Goal: Contribute content: Contribute content

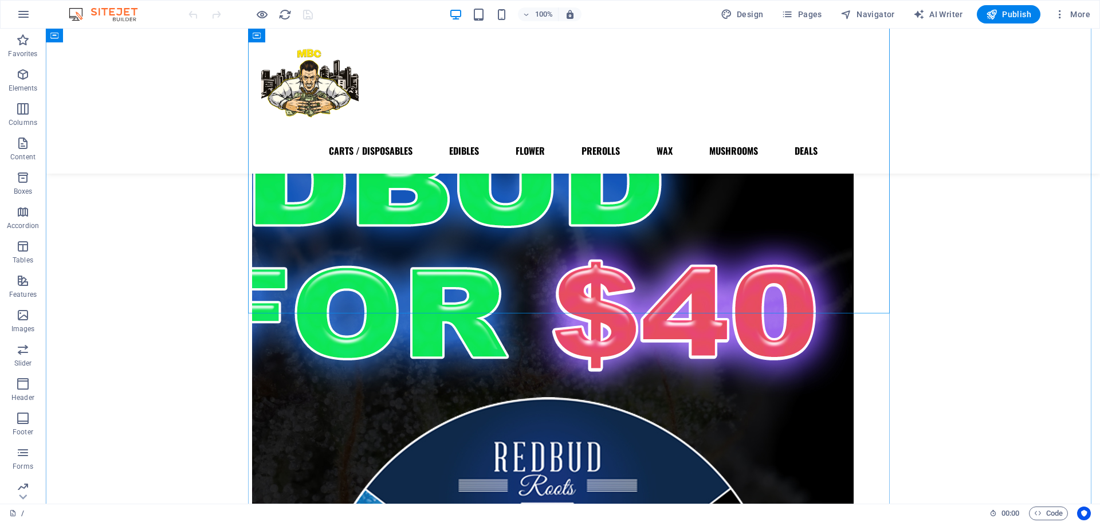
scroll to position [489, 0]
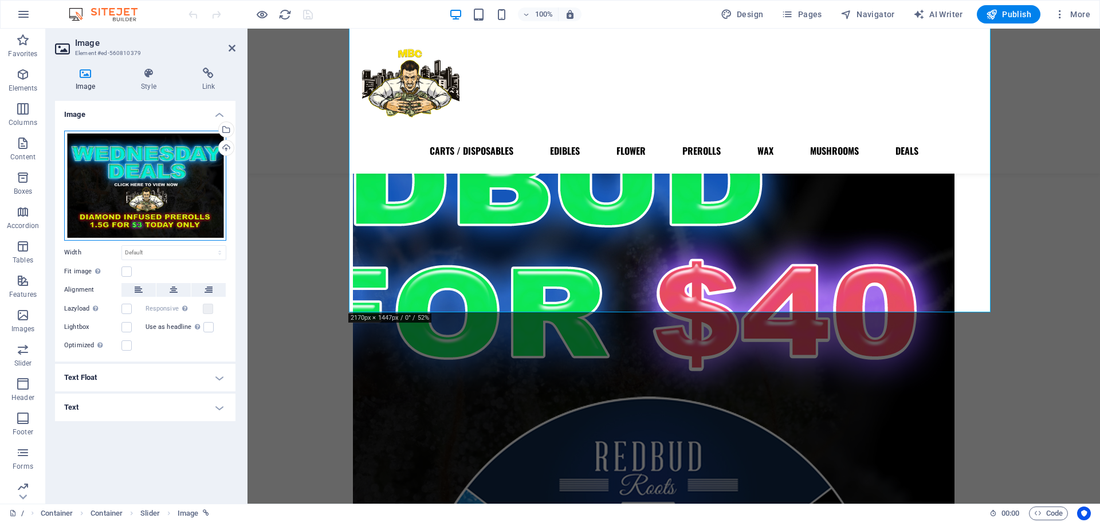
click at [200, 175] on div "Drag files here, click to choose files or select files from Files or our free s…" at bounding box center [145, 186] width 162 height 110
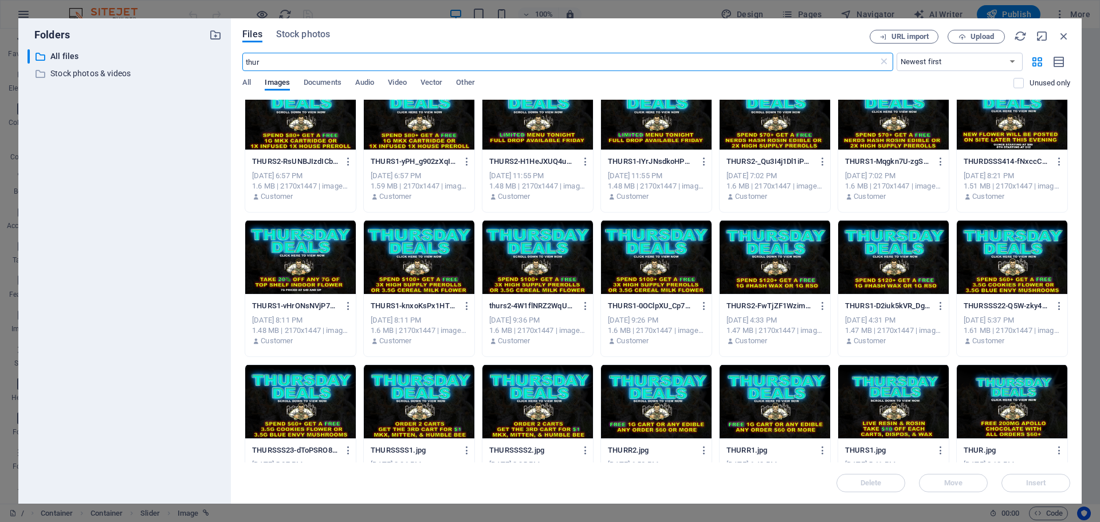
scroll to position [0, 0]
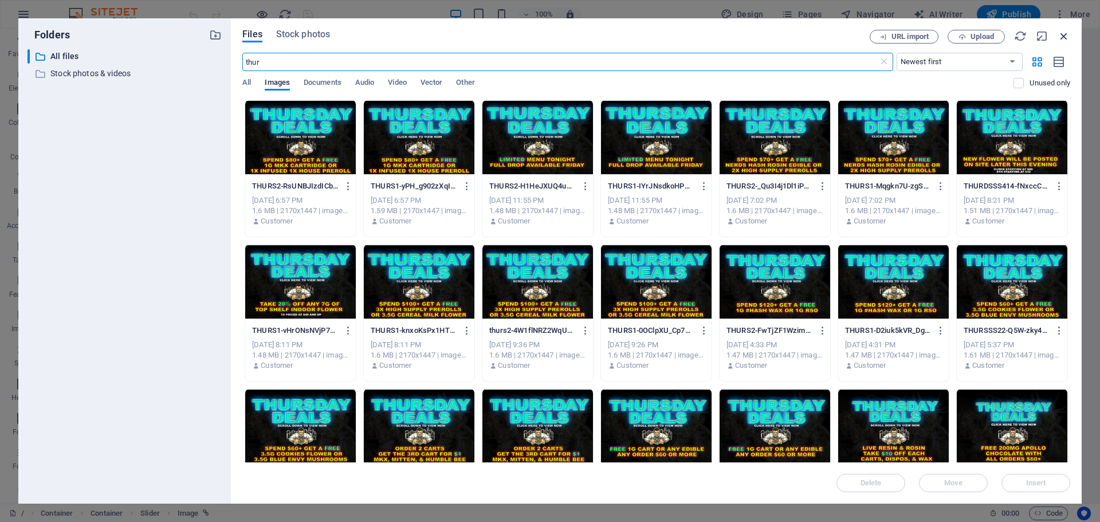
type input "thur"
click at [1064, 36] on icon "button" at bounding box center [1064, 36] width 13 height 13
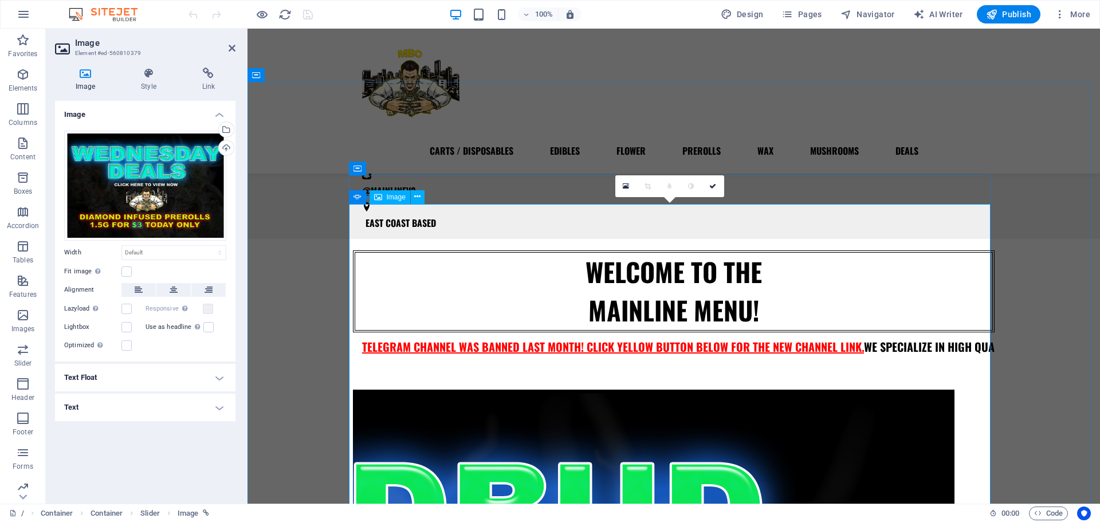
scroll to position [172, 0]
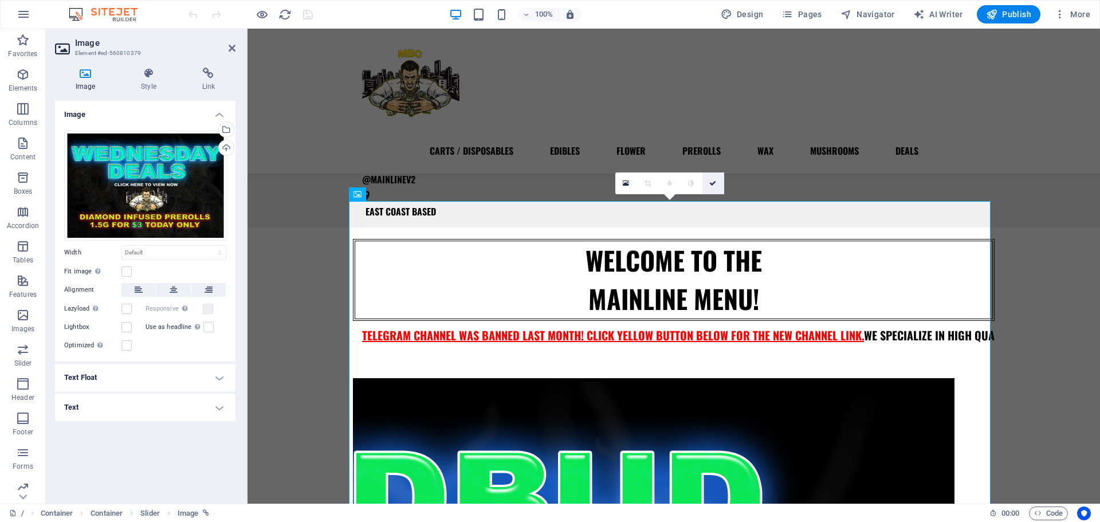
click at [709, 189] on link at bounding box center [714, 183] width 22 height 22
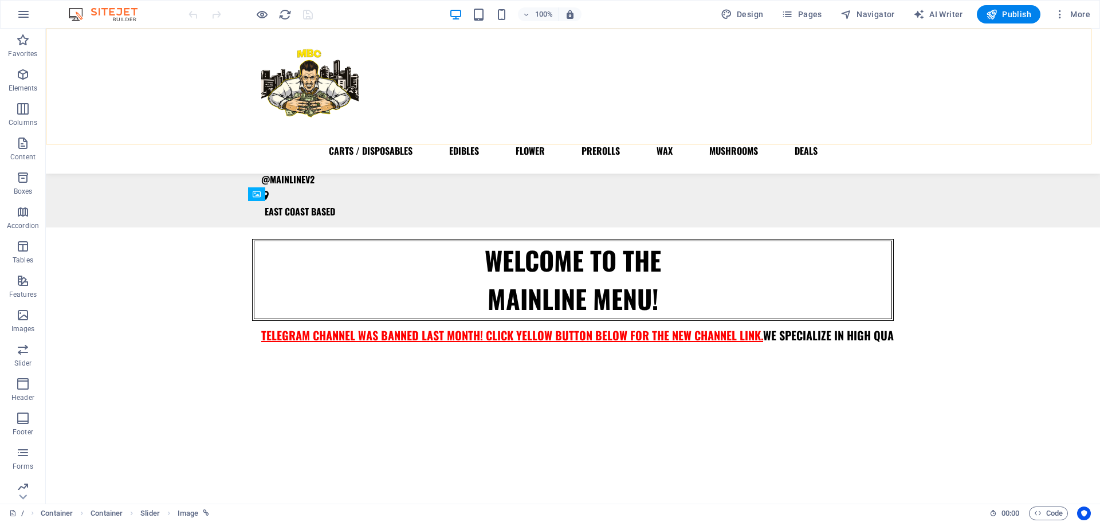
click at [1037, 134] on div "CARTS / DISPOSABLES EDIBLES FLOWER PREROLLS WAX MUSHROOMS DEALS" at bounding box center [573, 101] width 1054 height 145
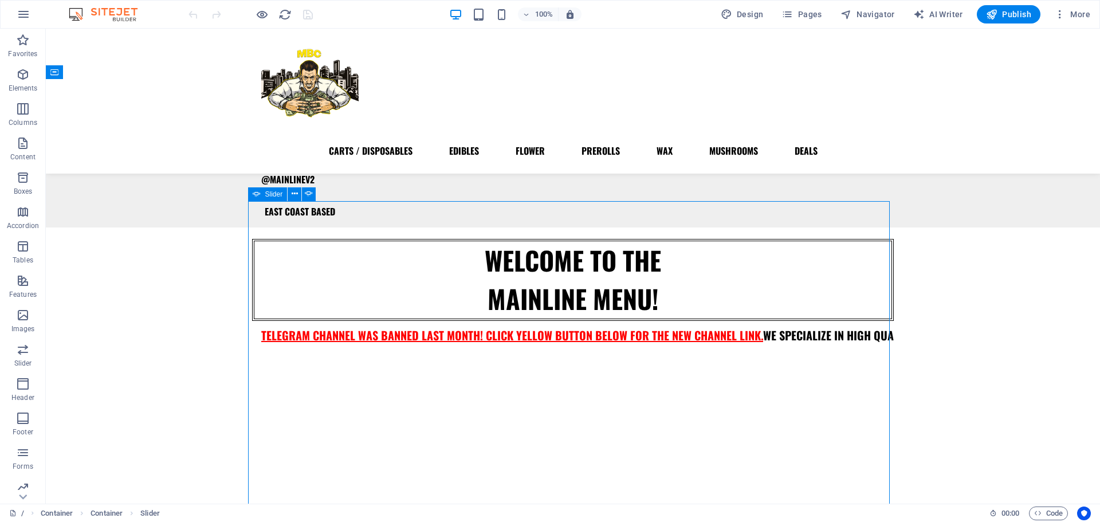
select select "ms"
select select "s"
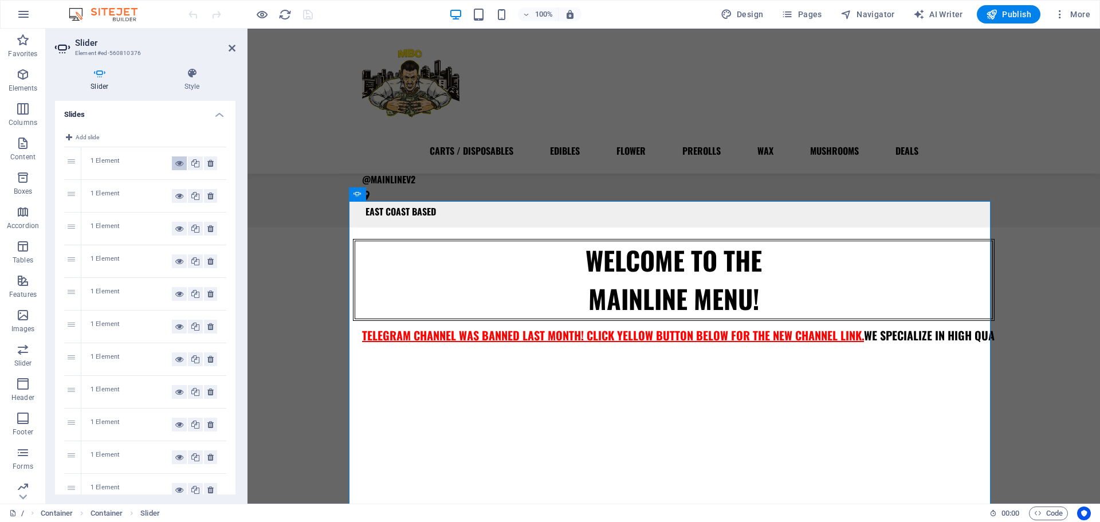
click at [172, 164] on button at bounding box center [179, 163] width 15 height 14
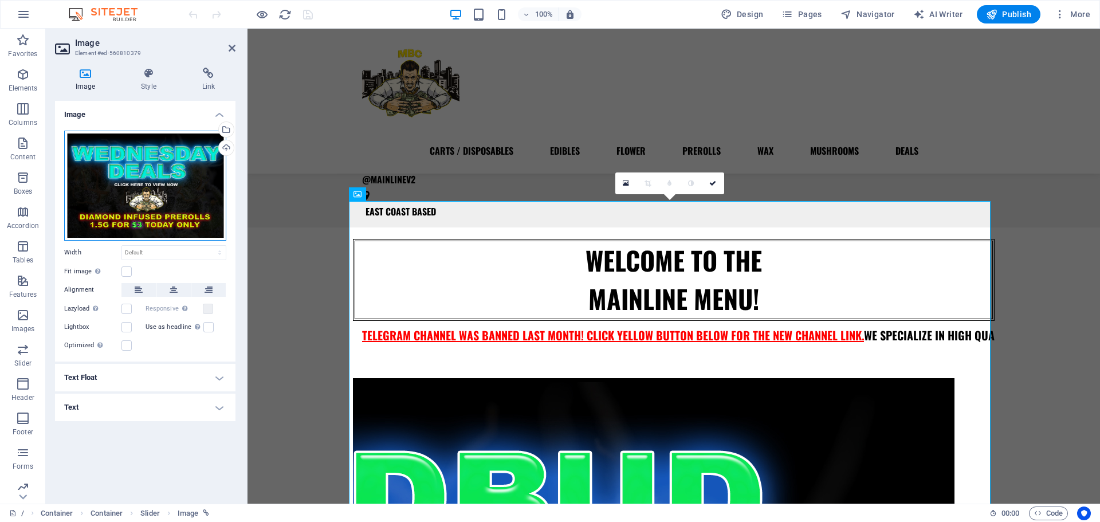
click at [162, 211] on div "Drag files here, click to choose files or select files from Files or our free s…" at bounding box center [145, 186] width 162 height 110
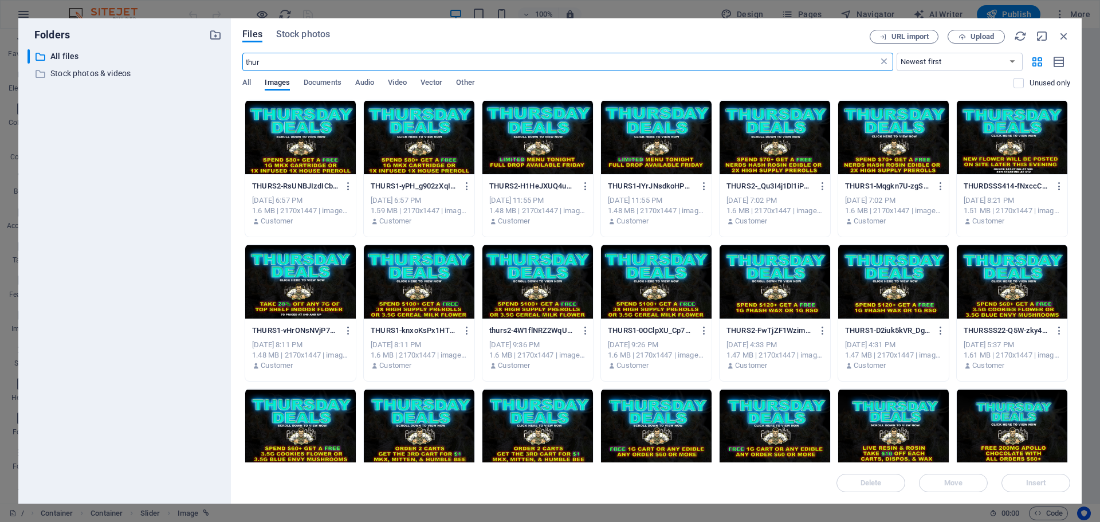
click at [886, 57] on icon at bounding box center [883, 61] width 11 height 11
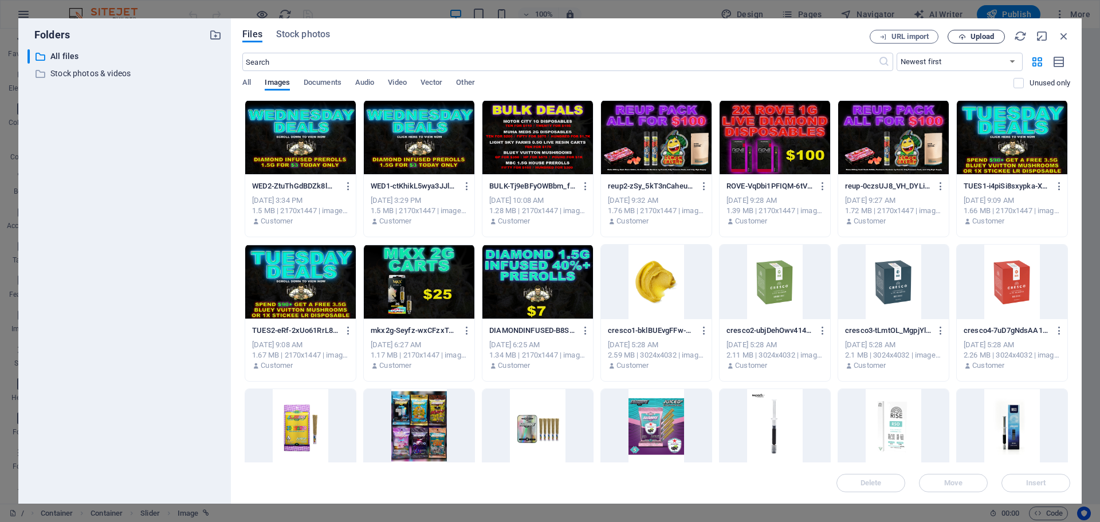
click at [974, 38] on span "Upload" at bounding box center [982, 36] width 23 height 7
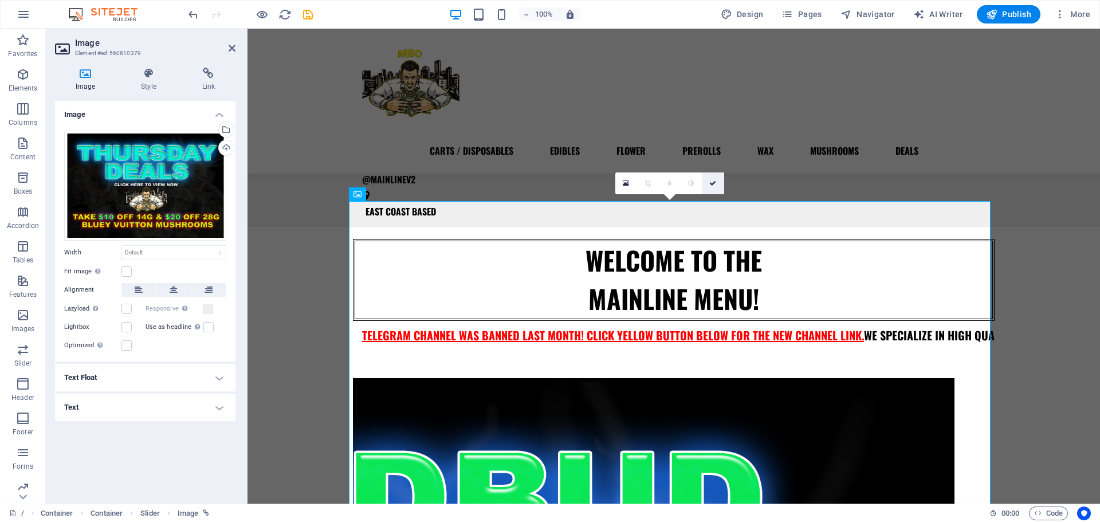
click at [719, 182] on link at bounding box center [714, 183] width 22 height 22
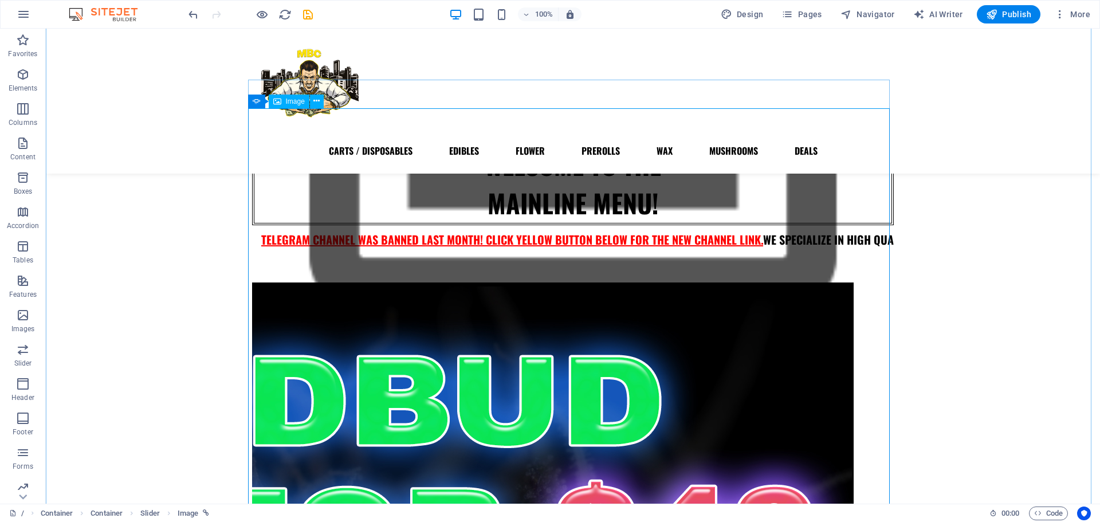
scroll to position [269, 0]
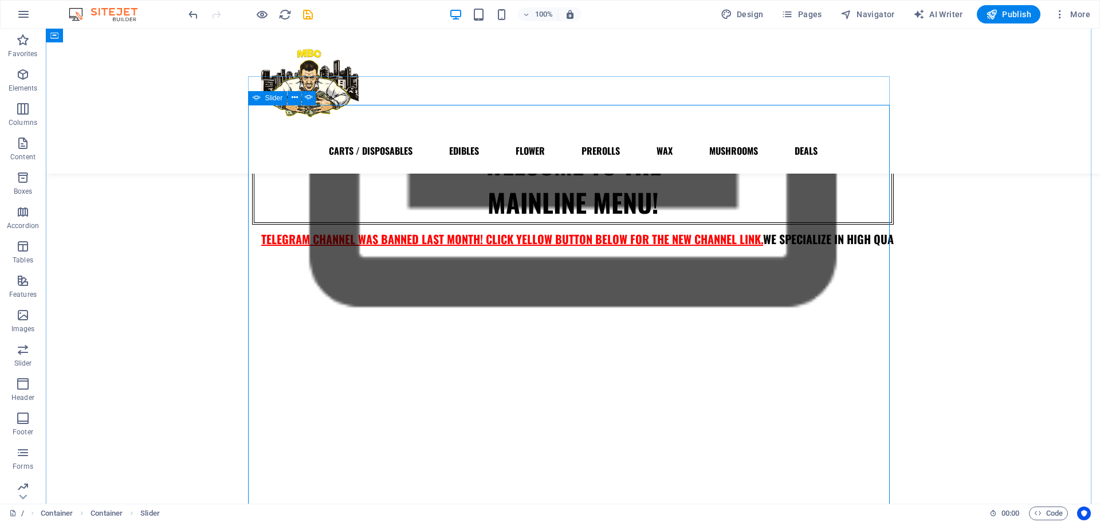
click at [252, 273] on button "button" at bounding box center [252, 273] width 0 height 0
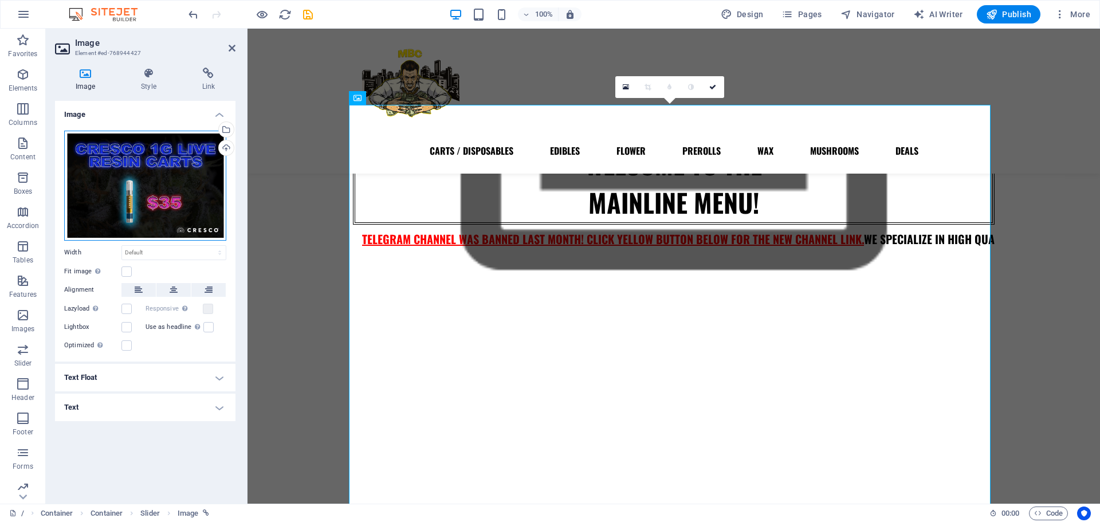
click at [186, 207] on div "Drag files here, click to choose files or select files from Files or our free s…" at bounding box center [145, 186] width 162 height 110
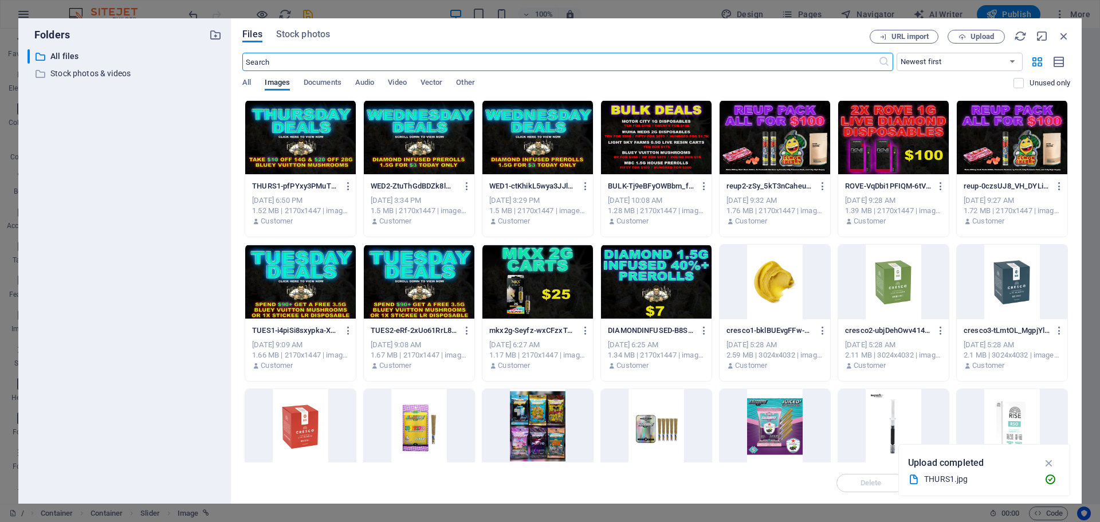
scroll to position [298, 0]
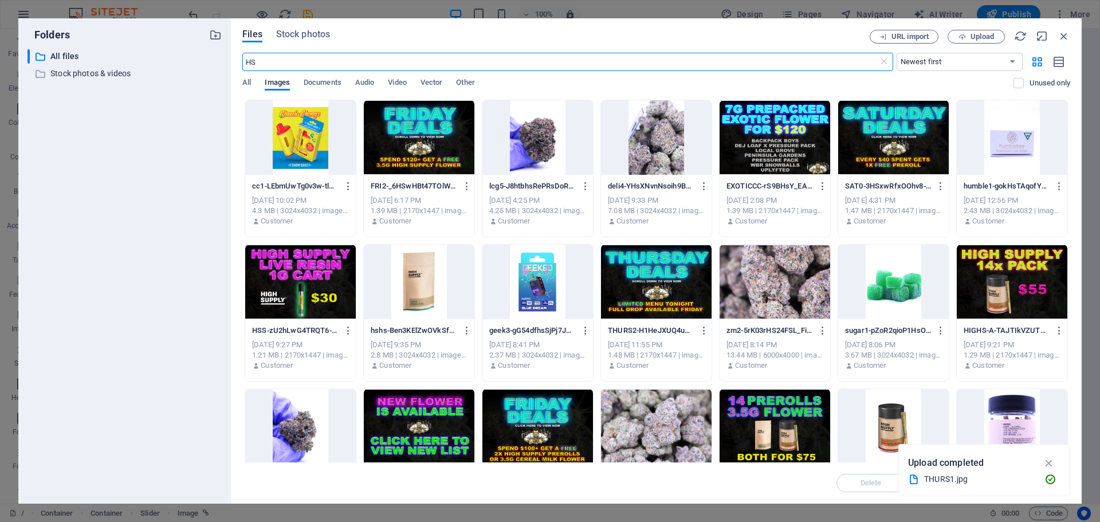
type input "HS"
click at [294, 270] on div at bounding box center [300, 282] width 111 height 74
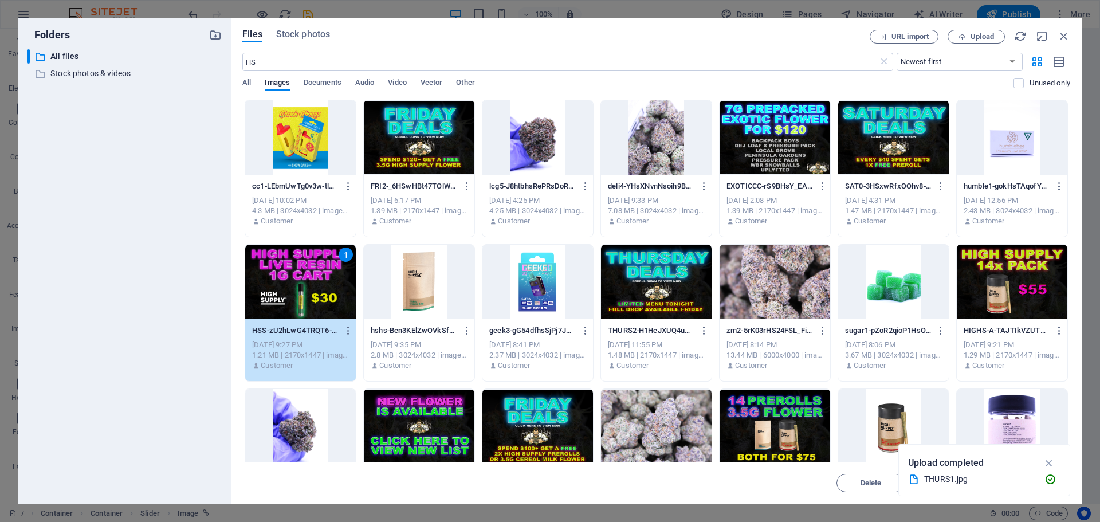
click at [294, 270] on div "1" at bounding box center [300, 282] width 111 height 74
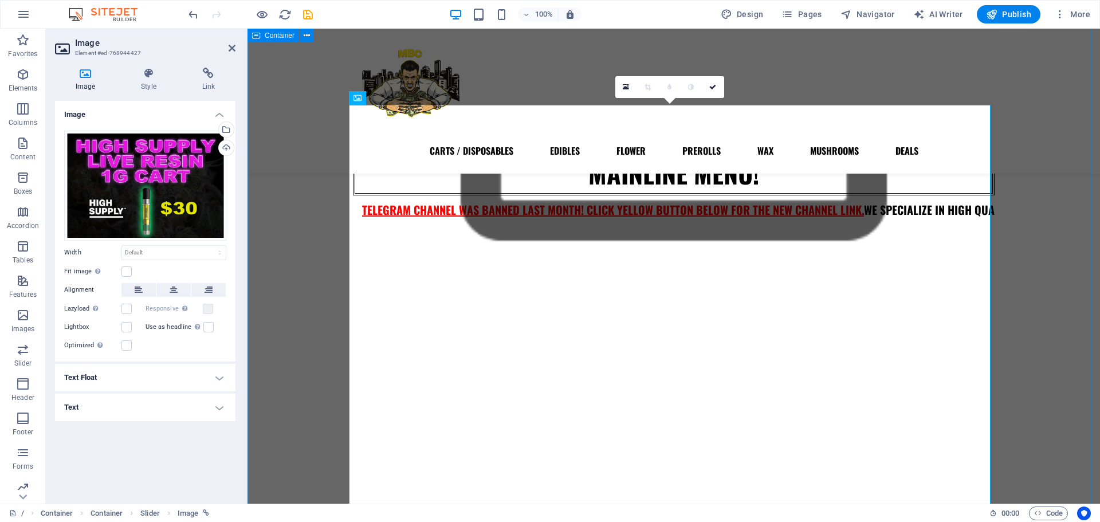
scroll to position [269, 0]
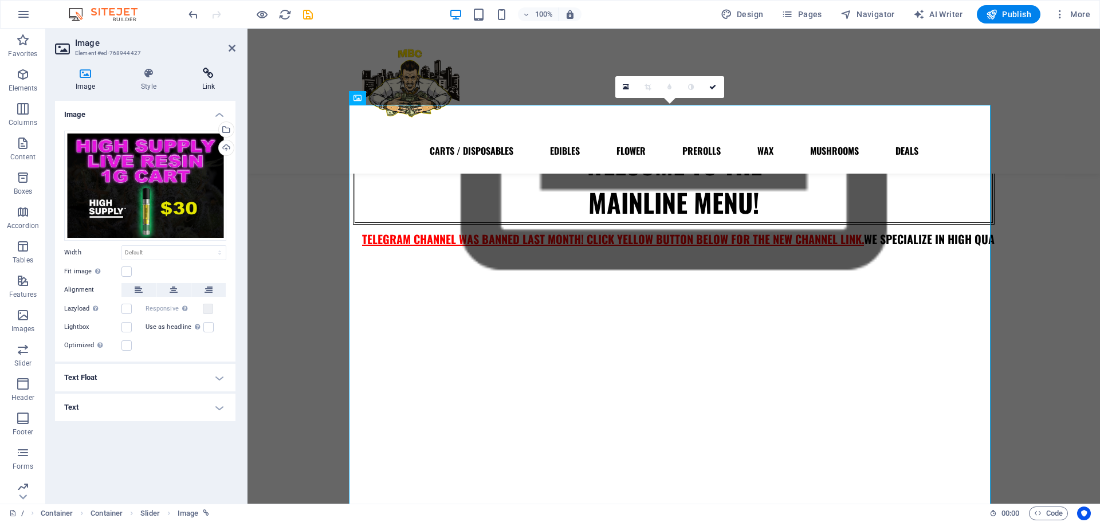
click at [207, 86] on h4 "Link" at bounding box center [209, 80] width 54 height 24
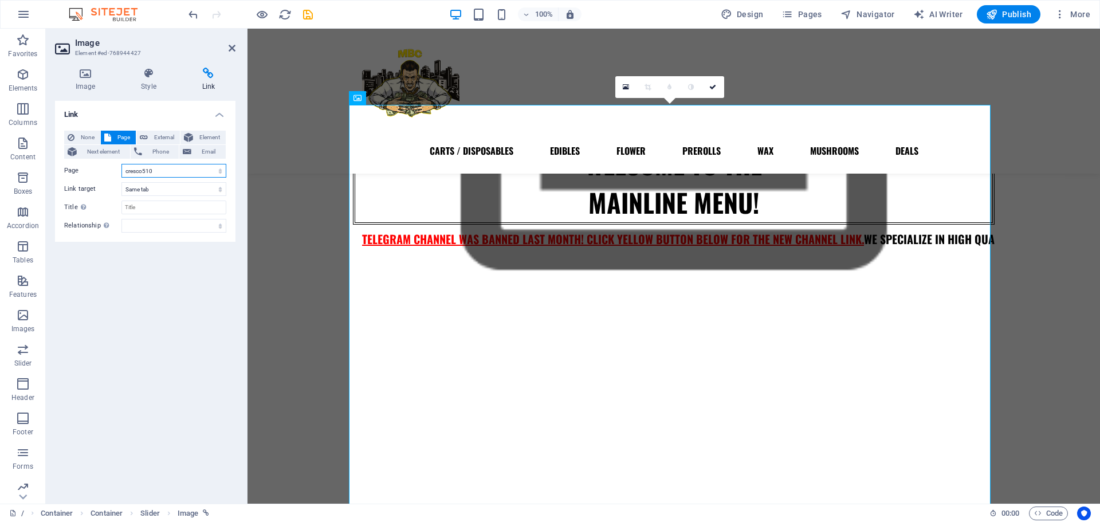
click at [162, 172] on select "/ CARTS / DISPOSABLES EDIBLES FLOWER PREROLLS WAX MUSHROOMS DEALS MIDWEST MUHAH…" at bounding box center [173, 171] width 105 height 14
select select "45"
click at [121, 164] on select "/ CARTS / DISPOSABLES EDIBLES FLOWER PREROLLS WAX MUSHROOMS DEALS MIDWEST MUHAH…" at bounding box center [173, 171] width 105 height 14
click at [720, 93] on link at bounding box center [714, 87] width 22 height 22
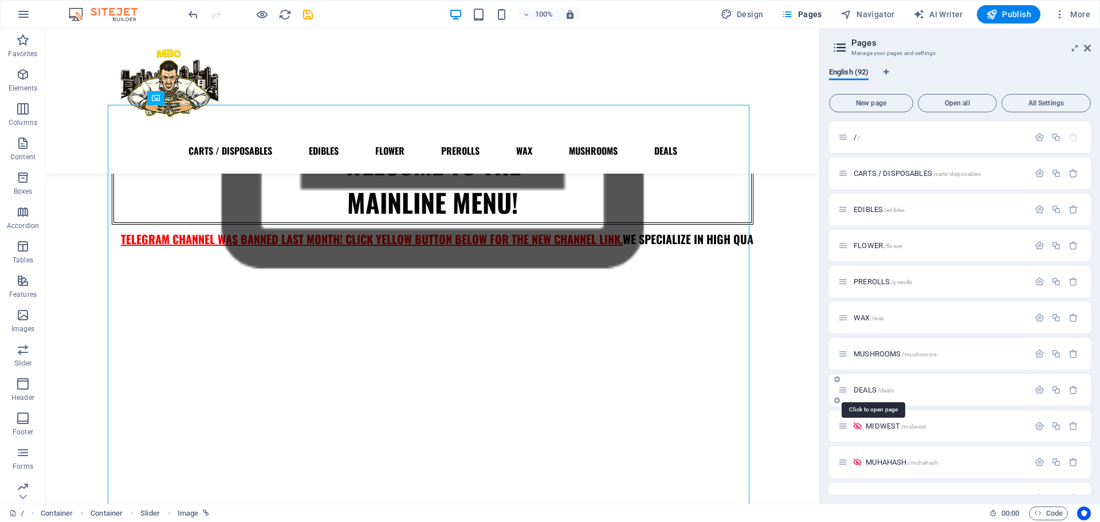
click at [864, 393] on span "DEALS /deals" at bounding box center [874, 390] width 40 height 9
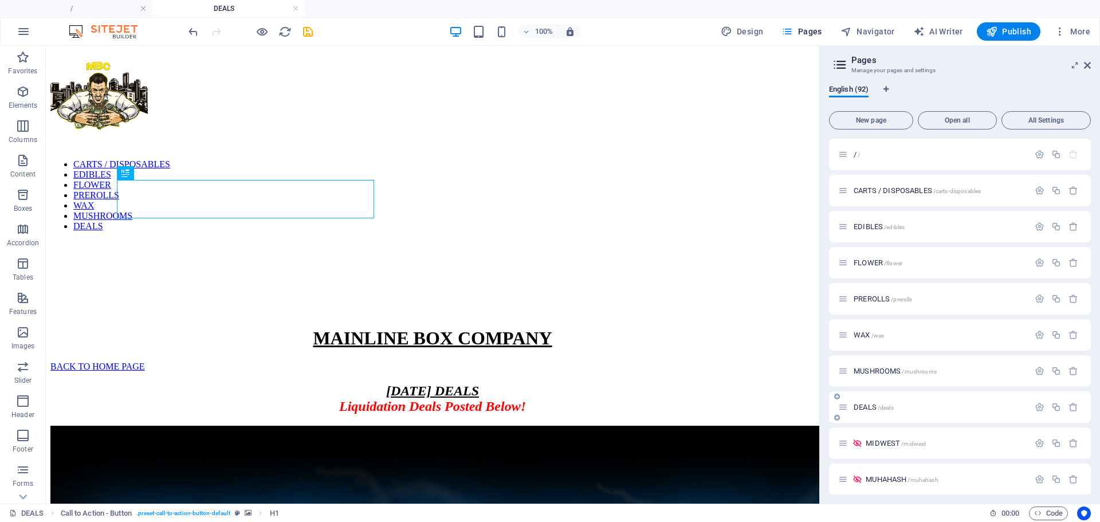
scroll to position [0, 0]
click at [525, 383] on div "WEDNESDAY 9/3 DEALS Liquidation Deals Posted Below!" at bounding box center [432, 398] width 764 height 31
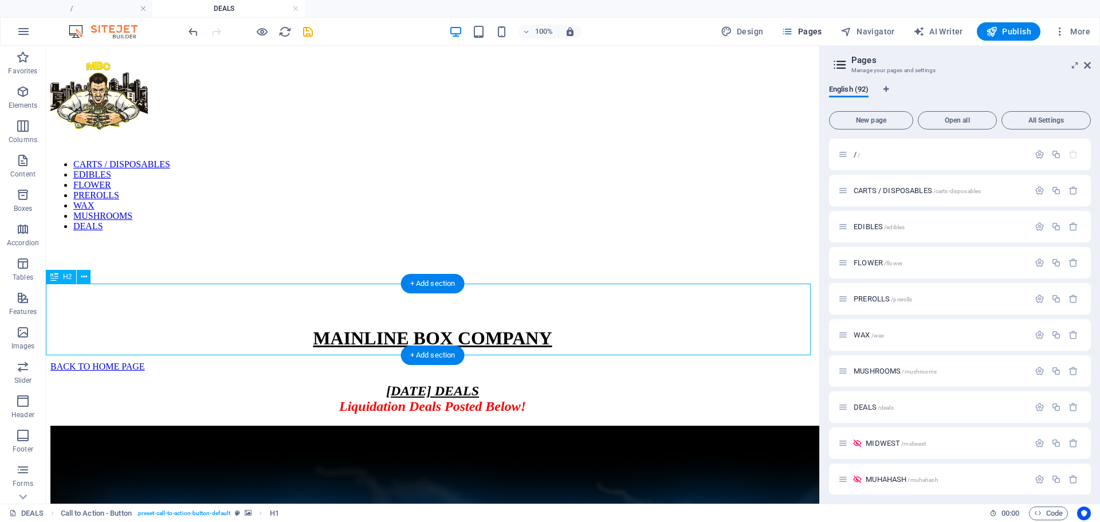
click at [525, 383] on div "WEDNESDAY 9/3 DEALS Liquidation Deals Posted Below!" at bounding box center [432, 398] width 764 height 31
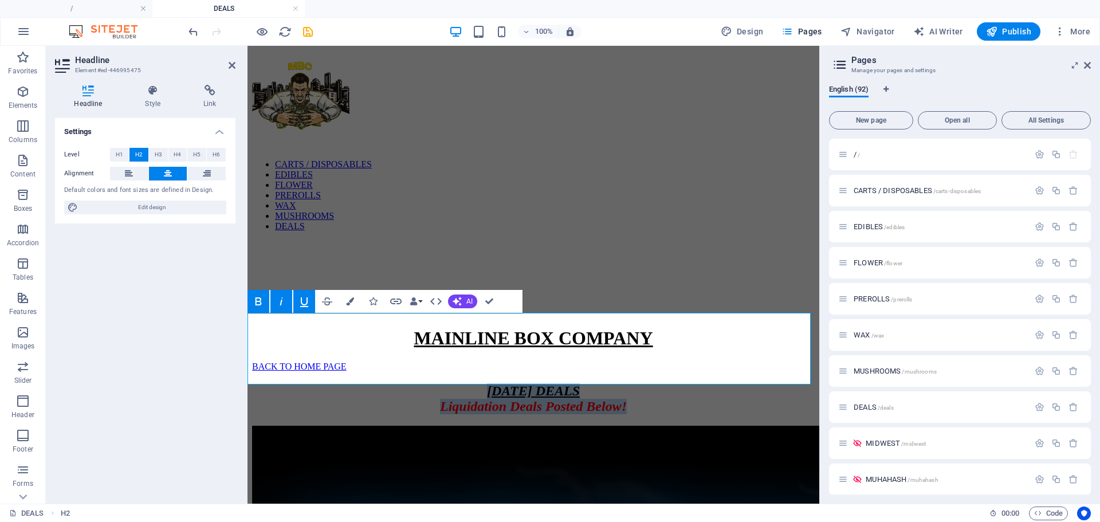
click at [578, 383] on span "WEDNESDAY 9/3 DEALS" at bounding box center [533, 390] width 93 height 15
drag, startPoint x: 486, startPoint y: 329, endPoint x: 374, endPoint y: 338, distance: 112.0
click at [374, 383] on h2 "WEDNESDAY 9/4 DEALS Liquidation Deals Posted Below!" at bounding box center [533, 398] width 563 height 31
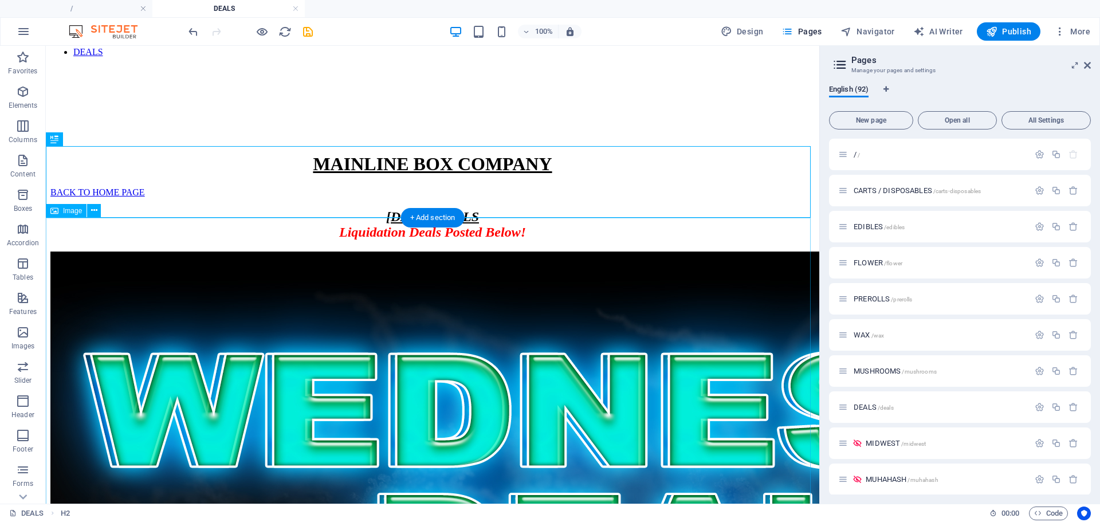
scroll to position [190, 0]
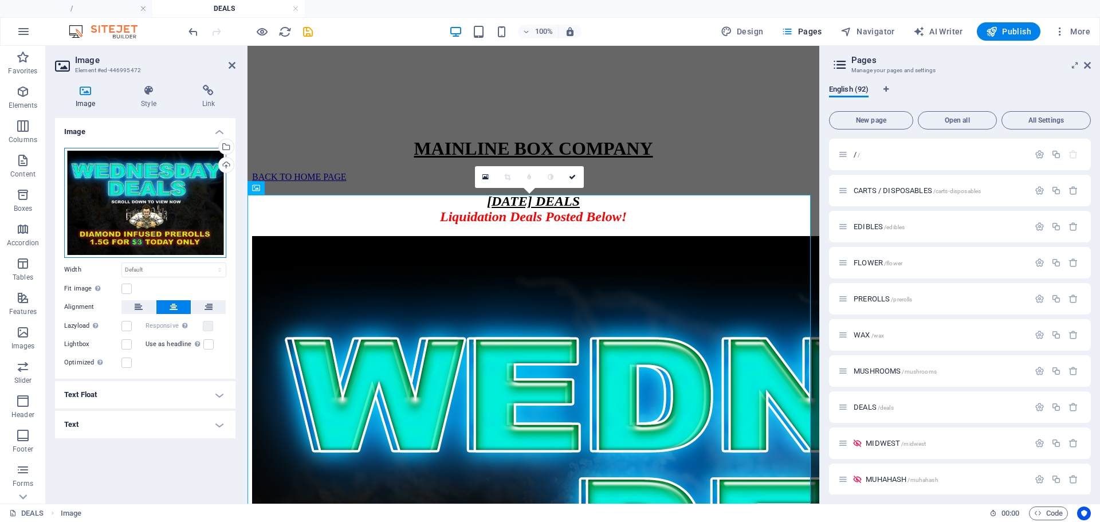
click at [162, 191] on div "Drag files here, click to choose files or select files from Files or our free s…" at bounding box center [145, 203] width 162 height 110
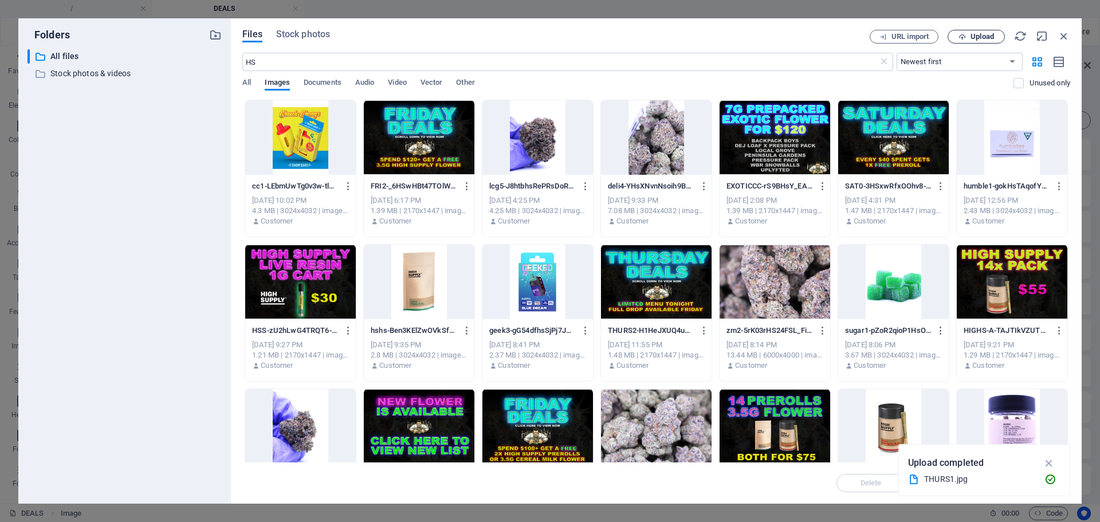
click at [975, 43] on button "Upload" at bounding box center [976, 37] width 57 height 14
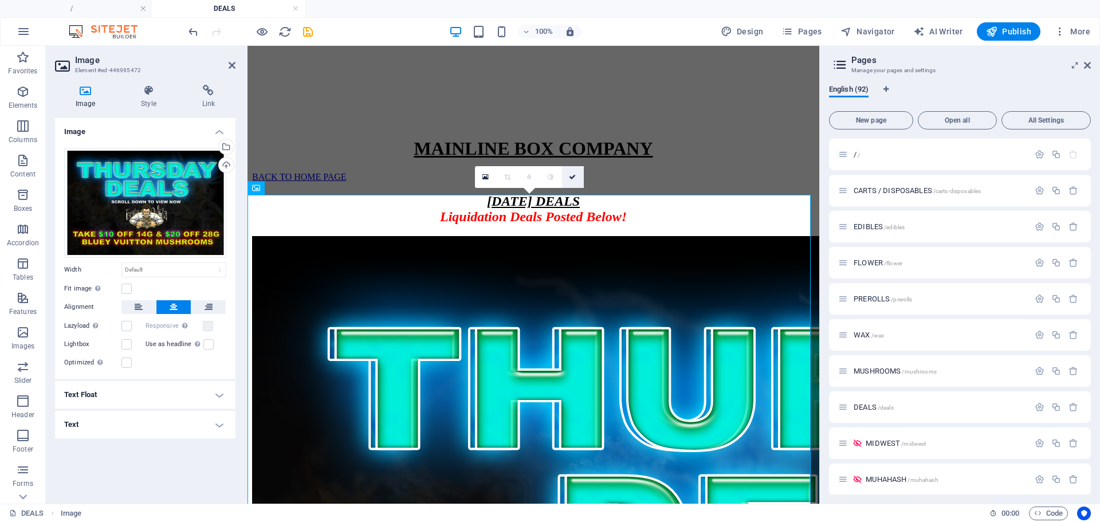
click at [575, 177] on icon at bounding box center [572, 177] width 7 height 7
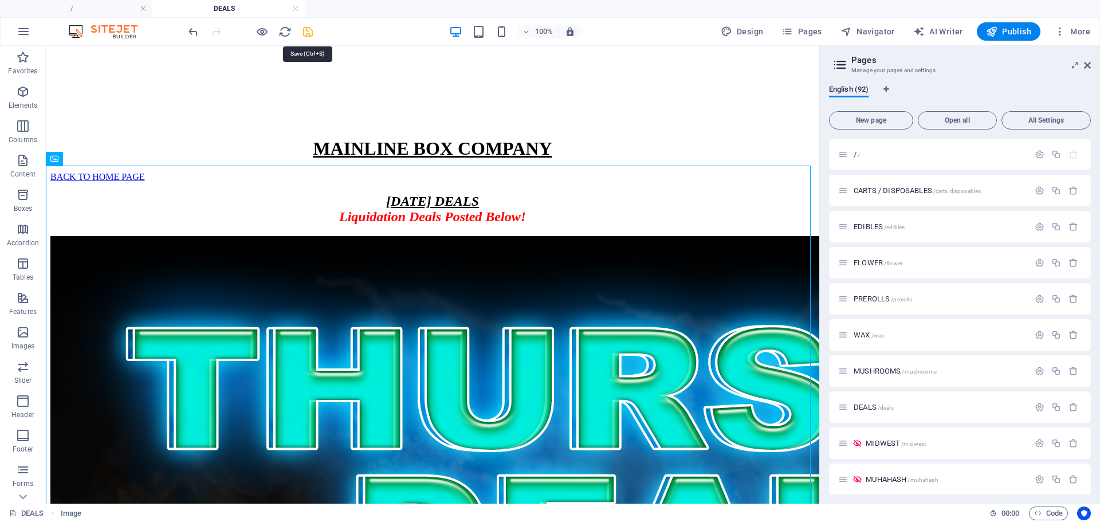
click at [305, 28] on icon "save" at bounding box center [307, 31] width 13 height 13
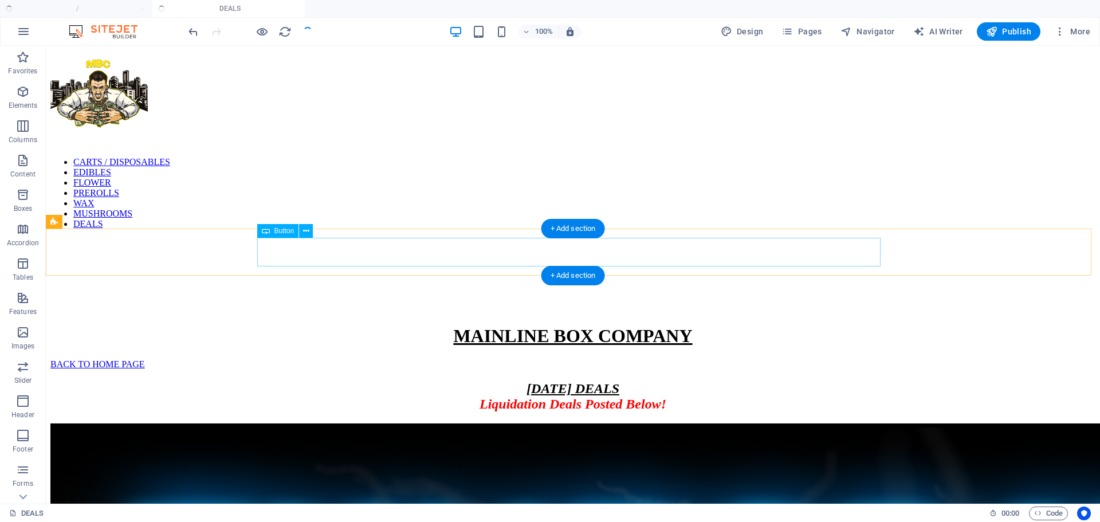
scroll to position [0, 0]
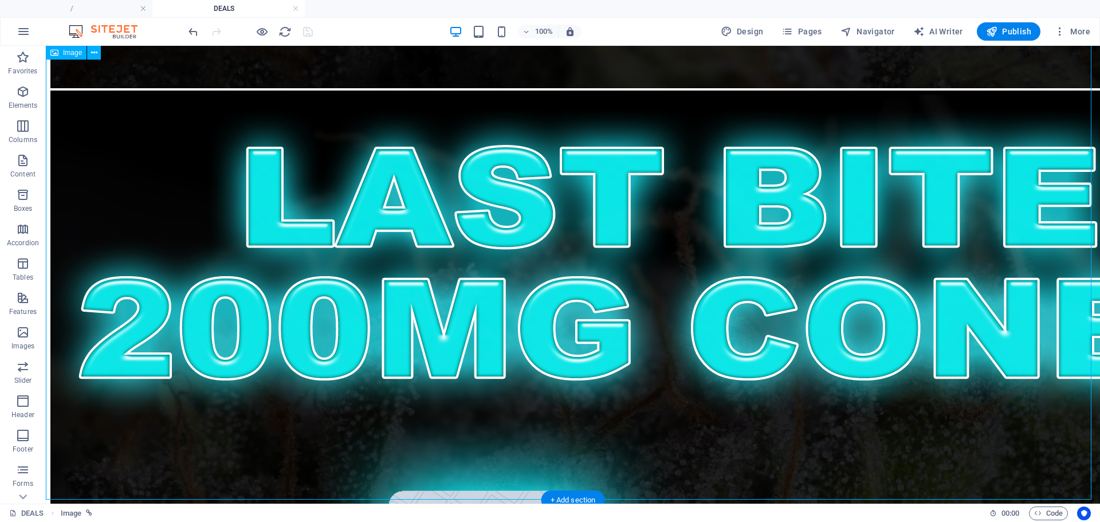
select select "44"
select select
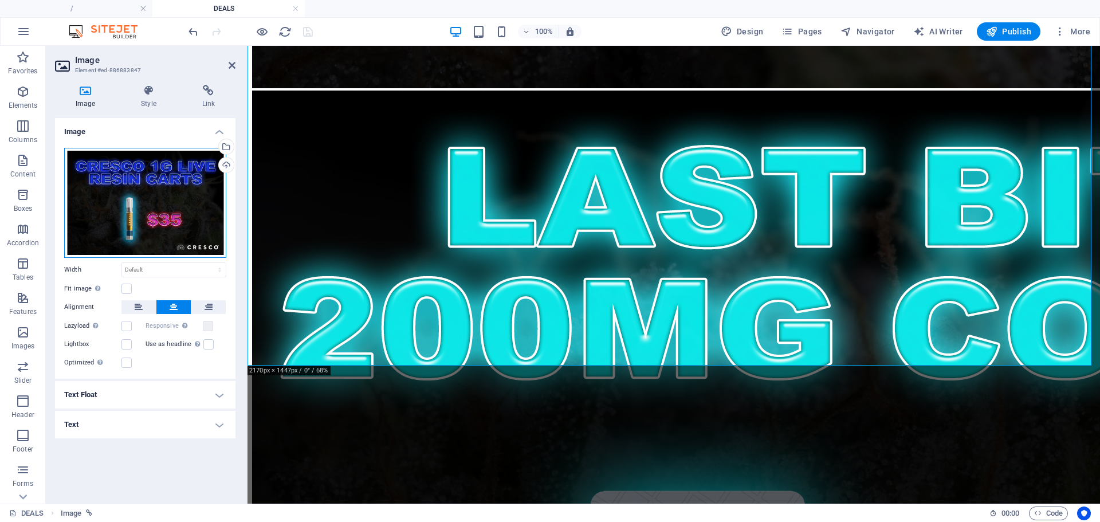
click at [192, 207] on div "Drag files here, click to choose files or select files from Files or our free s…" at bounding box center [145, 203] width 162 height 110
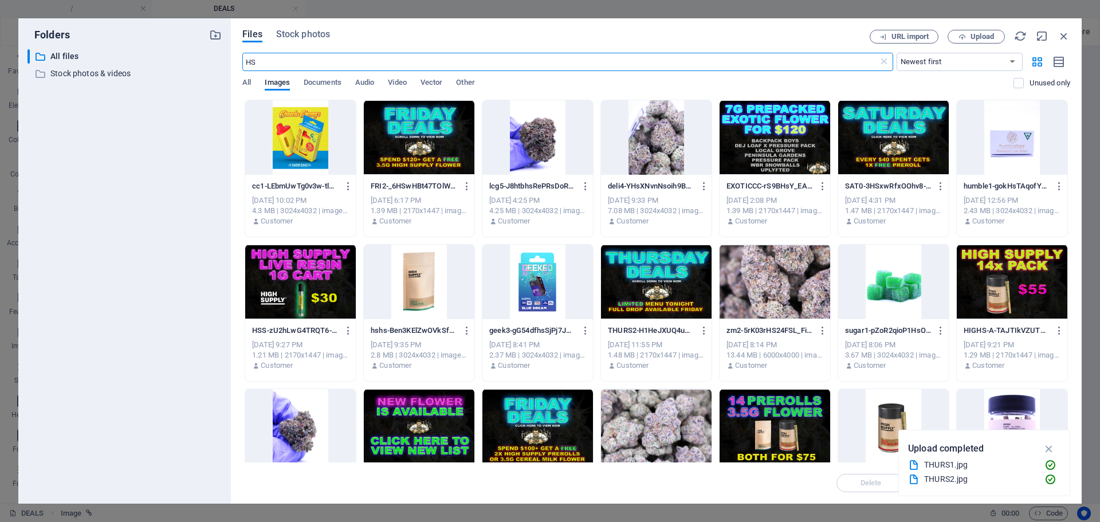
click at [299, 285] on div at bounding box center [300, 282] width 111 height 74
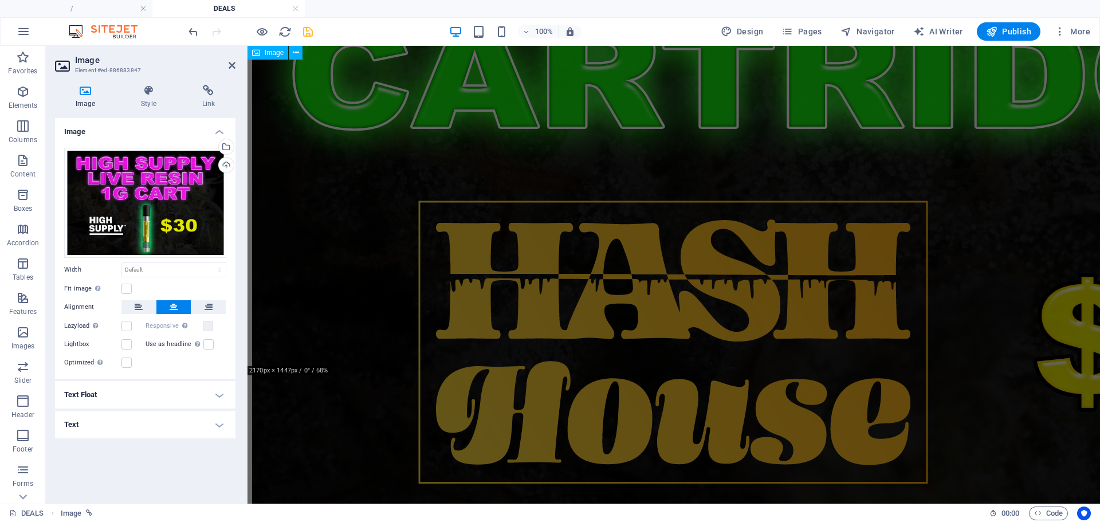
scroll to position [4492, 0]
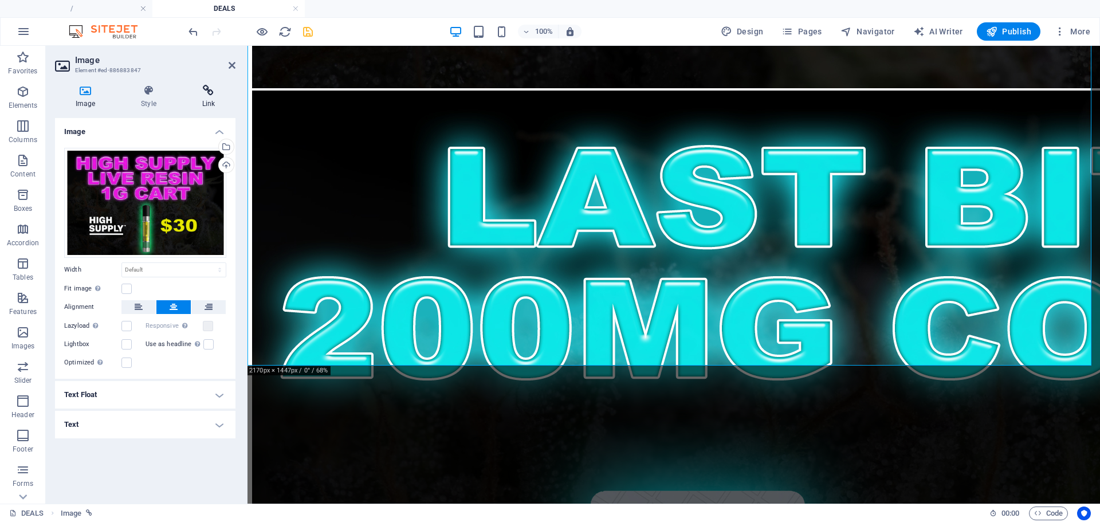
click at [207, 94] on icon at bounding box center [209, 90] width 54 height 11
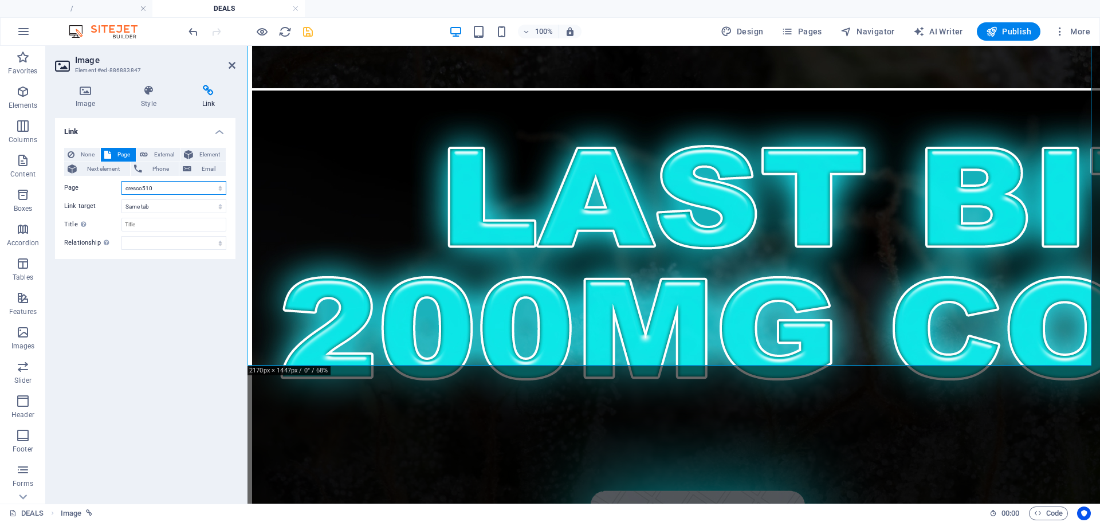
click at [156, 189] on select "/ CARTS / DISPOSABLES EDIBLES FLOWER PREROLLS WAX MUSHROOMS DEALS MIDWEST MUHAH…" at bounding box center [173, 188] width 105 height 14
select select "45"
click at [121, 181] on select "/ CARTS / DISPOSABLES EDIBLES FLOWER PREROLLS WAX MUSHROOMS DEALS MIDWEST MUHAH…" at bounding box center [173, 188] width 105 height 14
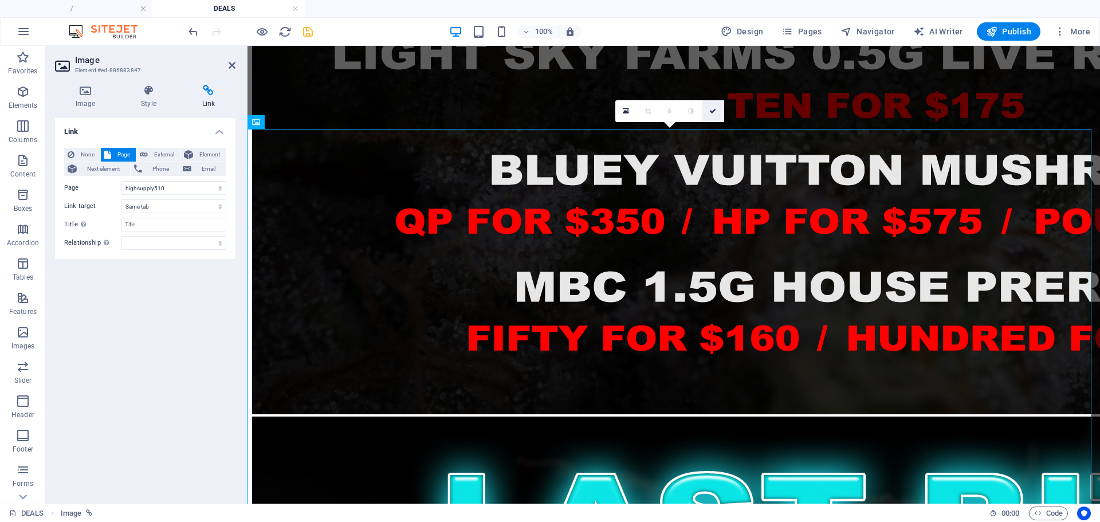
click at [715, 108] on icon at bounding box center [712, 111] width 7 height 7
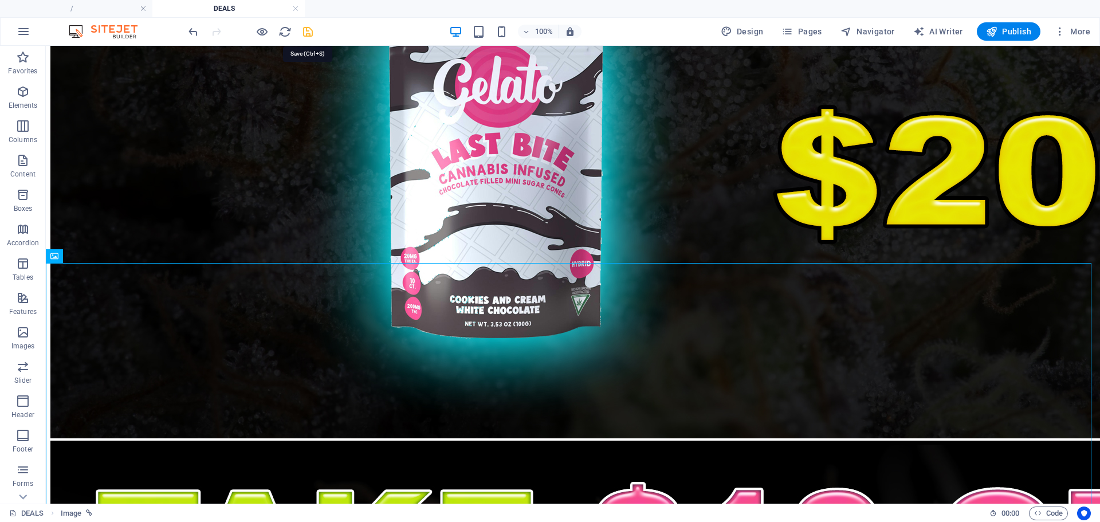
click at [308, 36] on icon "save" at bounding box center [307, 31] width 13 height 13
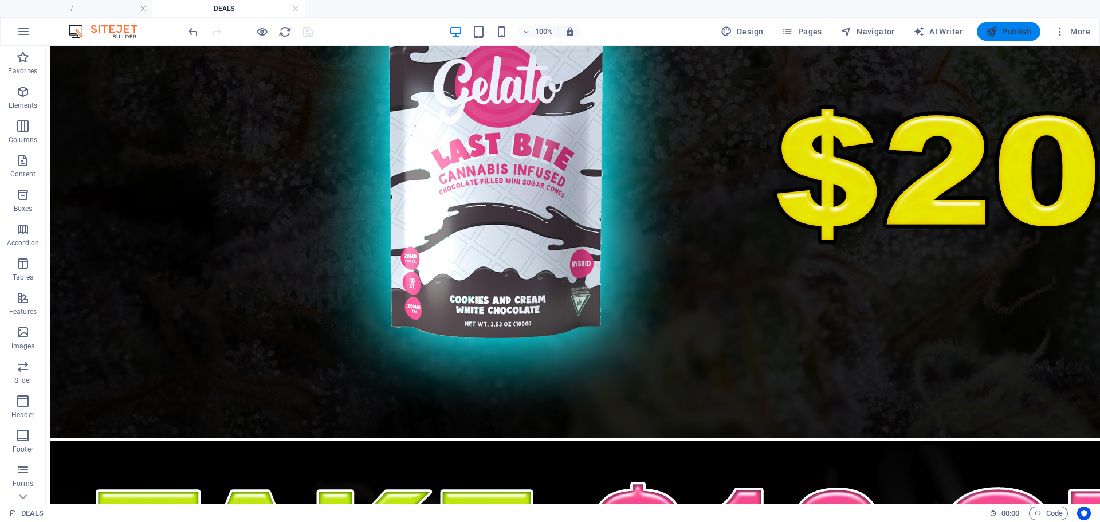
click at [994, 25] on button "Publish" at bounding box center [1009, 31] width 64 height 18
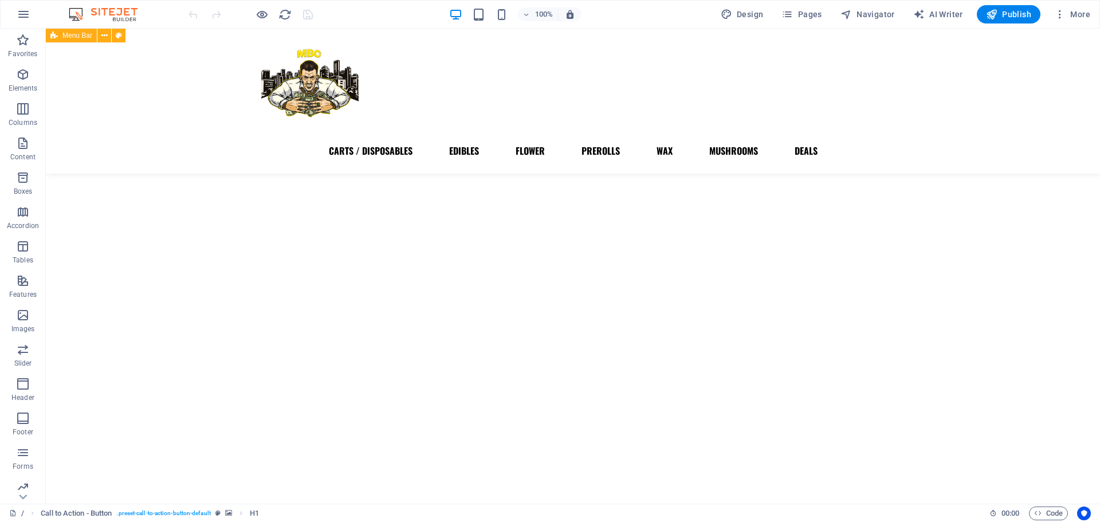
scroll to position [543, 0]
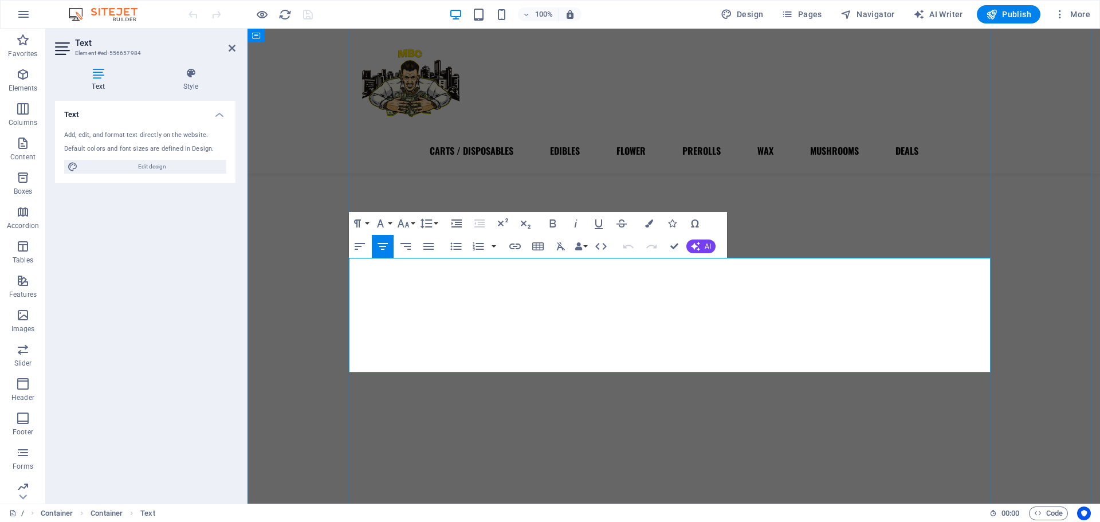
drag, startPoint x: 678, startPoint y: 331, endPoint x: 611, endPoint y: 331, distance: 67.6
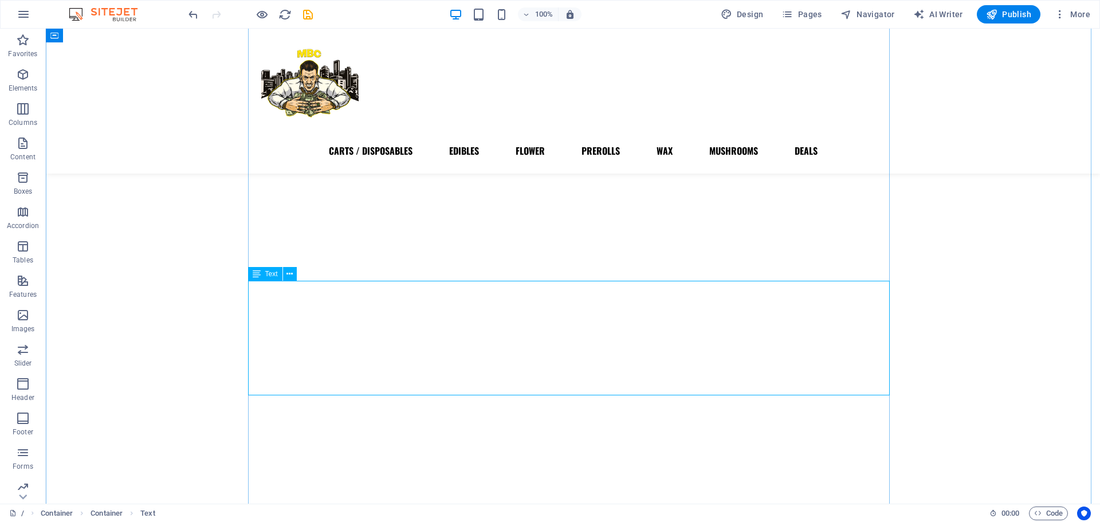
scroll to position [520, 0]
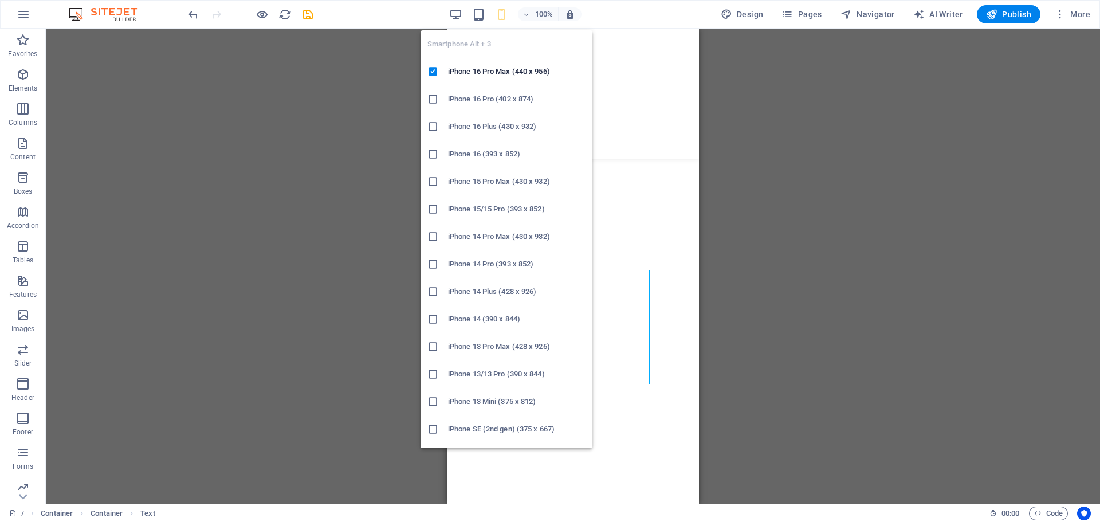
scroll to position [398, 0]
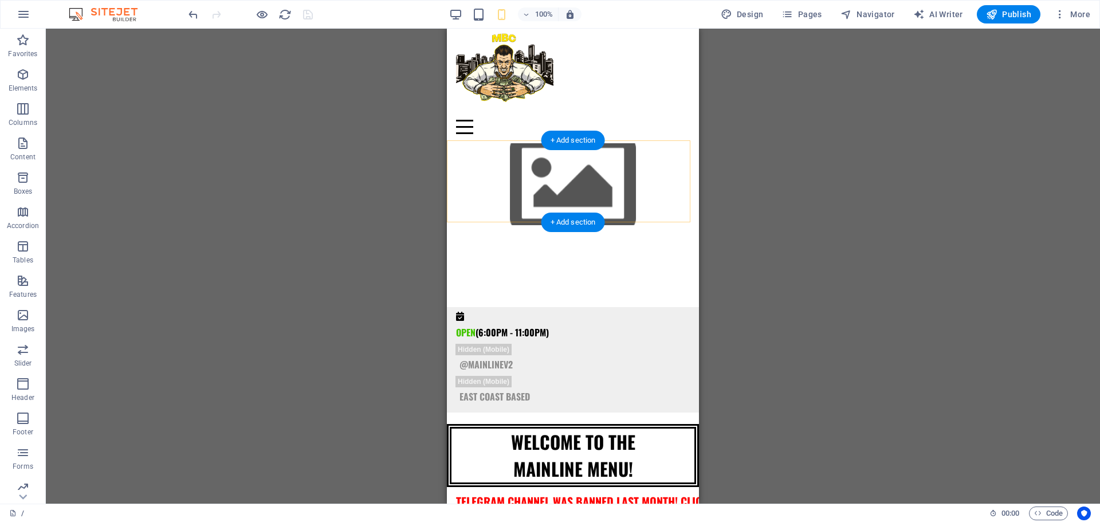
scroll to position [4, 0]
